Goal: Task Accomplishment & Management: Manage account settings

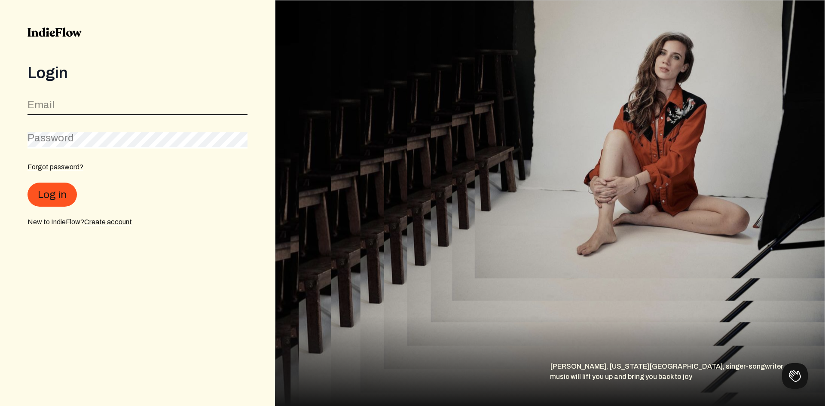
click at [83, 113] on input "email" at bounding box center [137, 107] width 220 height 16
type input "[EMAIL_ADDRESS][DOMAIN_NAME]"
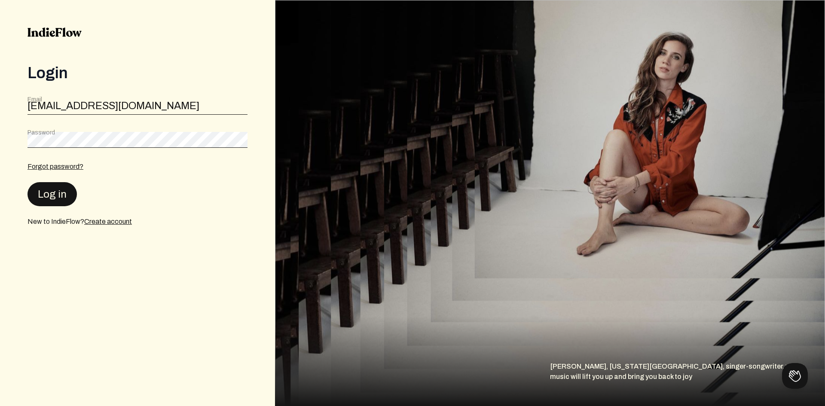
click at [45, 193] on button "Log in" at bounding box center [51, 194] width 49 height 24
